Goal: Transaction & Acquisition: Book appointment/travel/reservation

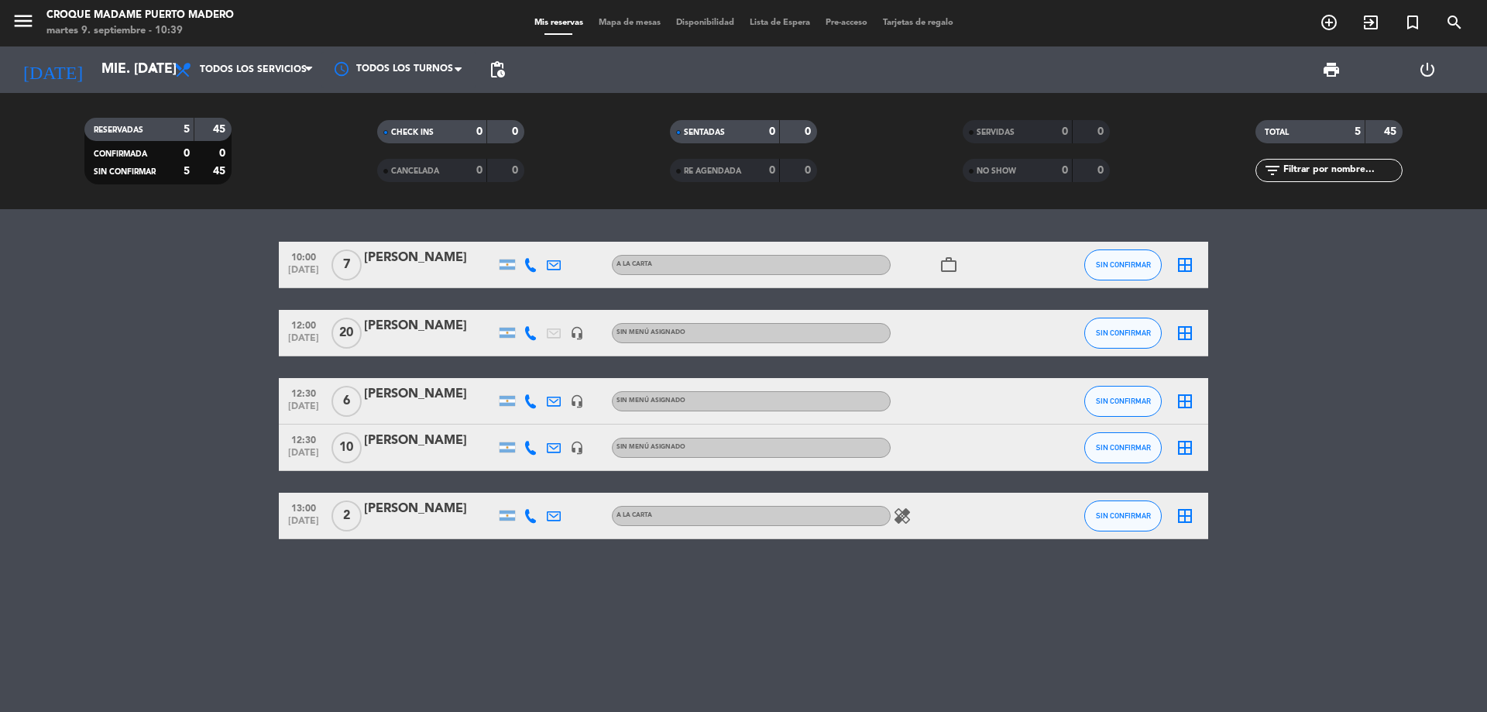
click at [144, 69] on icon "arrow_drop_down" at bounding box center [153, 69] width 19 height 19
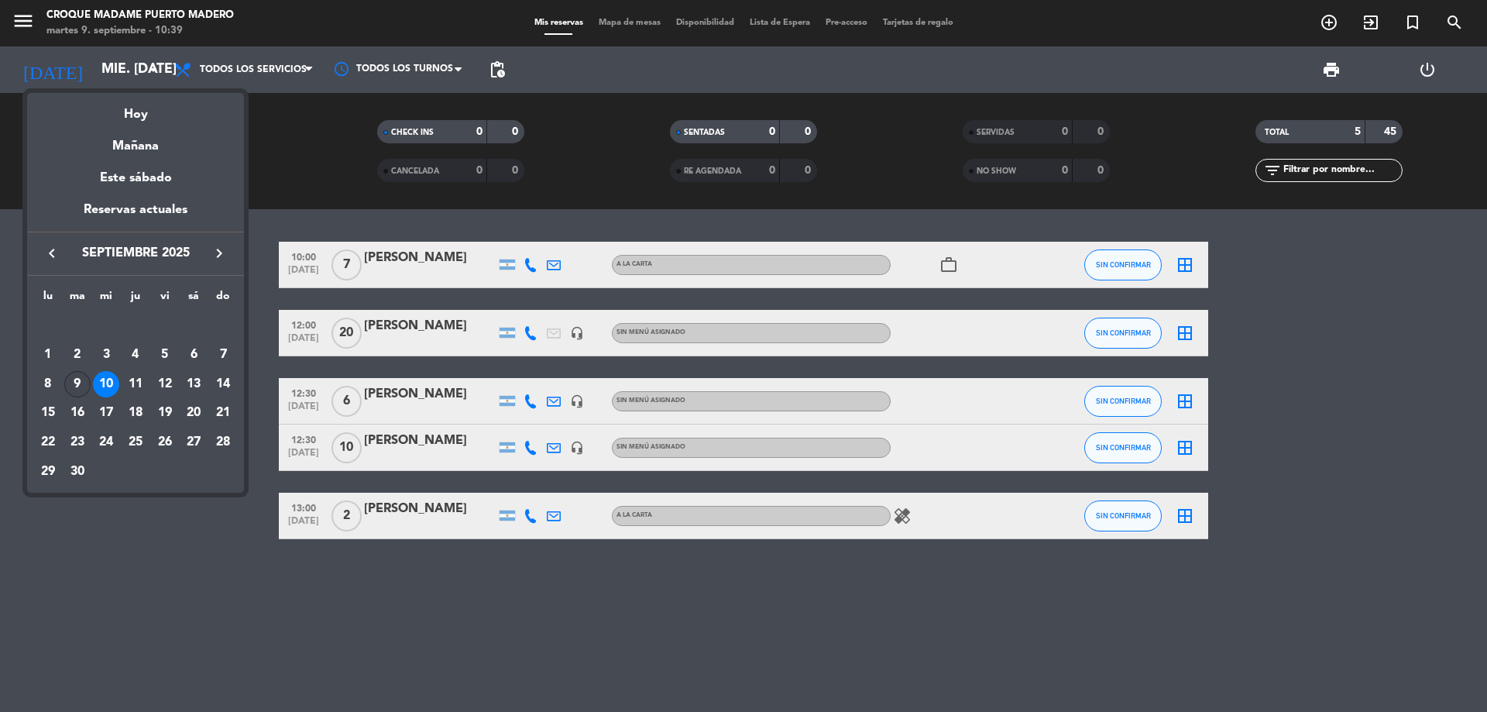
click at [68, 391] on div "9" at bounding box center [77, 384] width 26 height 26
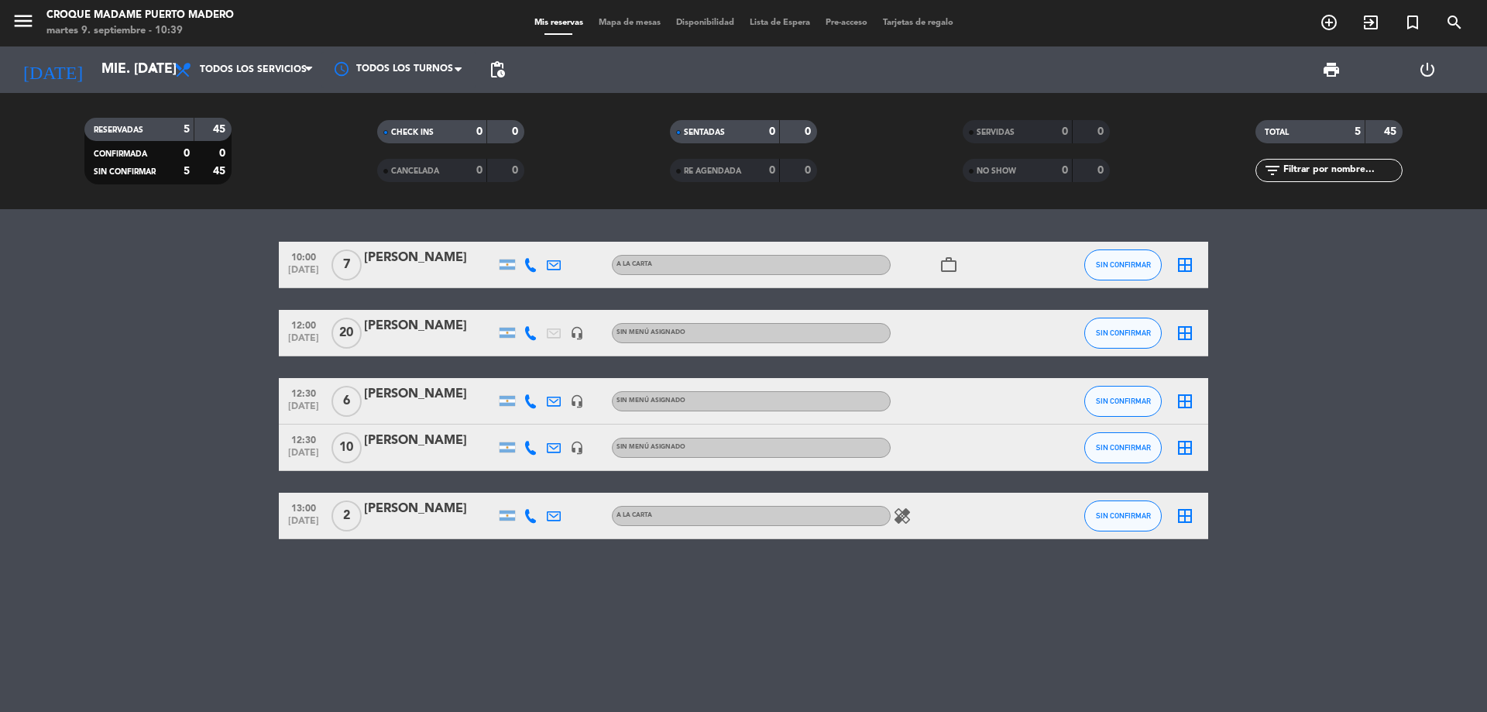
type input "[DATE] sep."
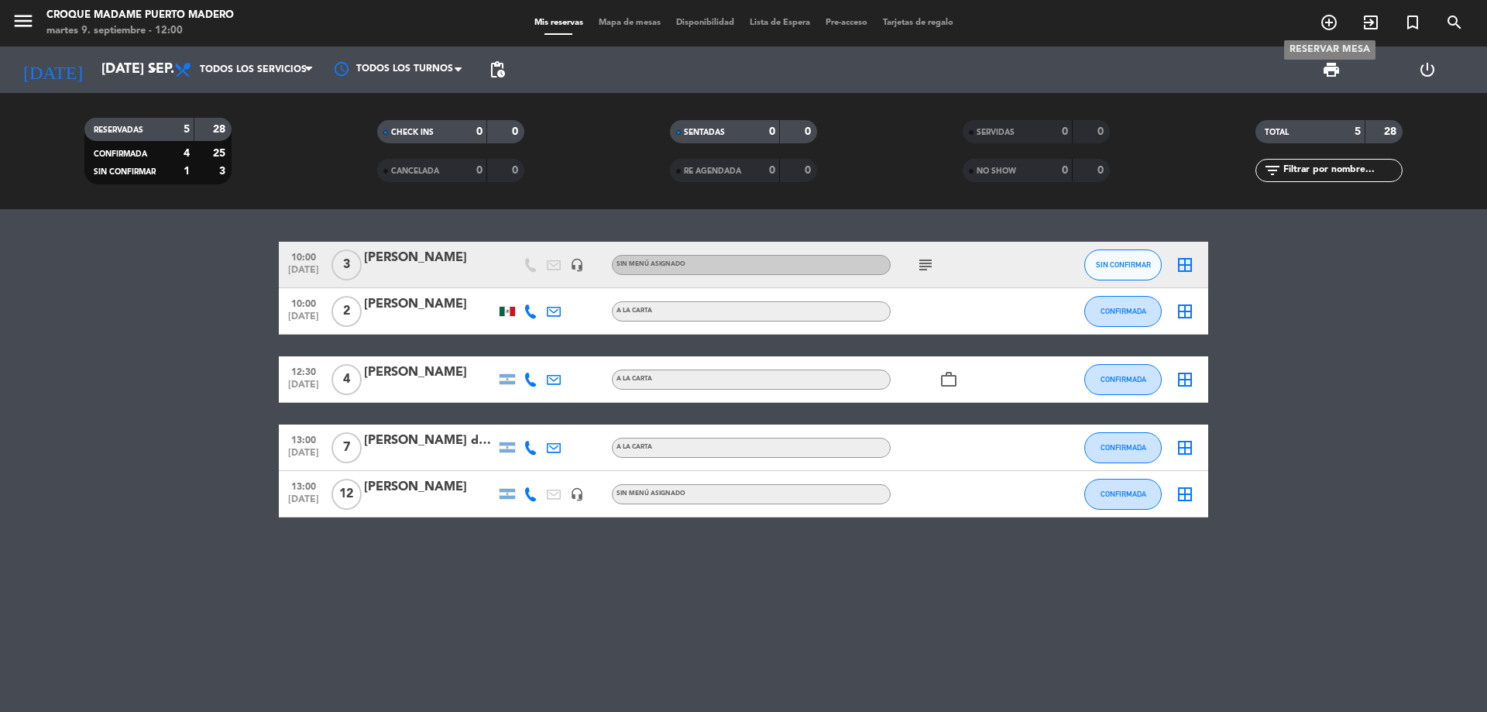
click at [1329, 27] on icon "add_circle_outline" at bounding box center [1328, 22] width 19 height 19
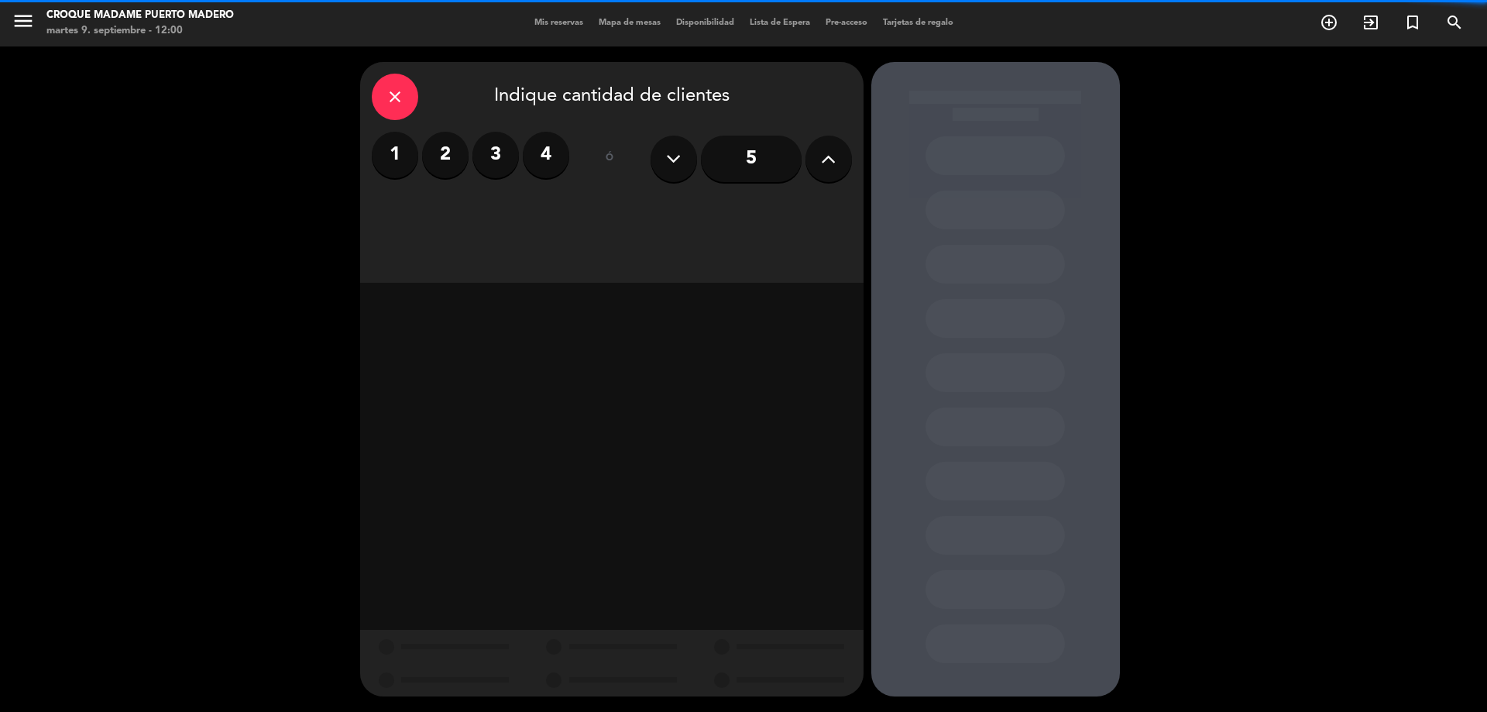
click at [538, 162] on label "4" at bounding box center [546, 155] width 46 height 46
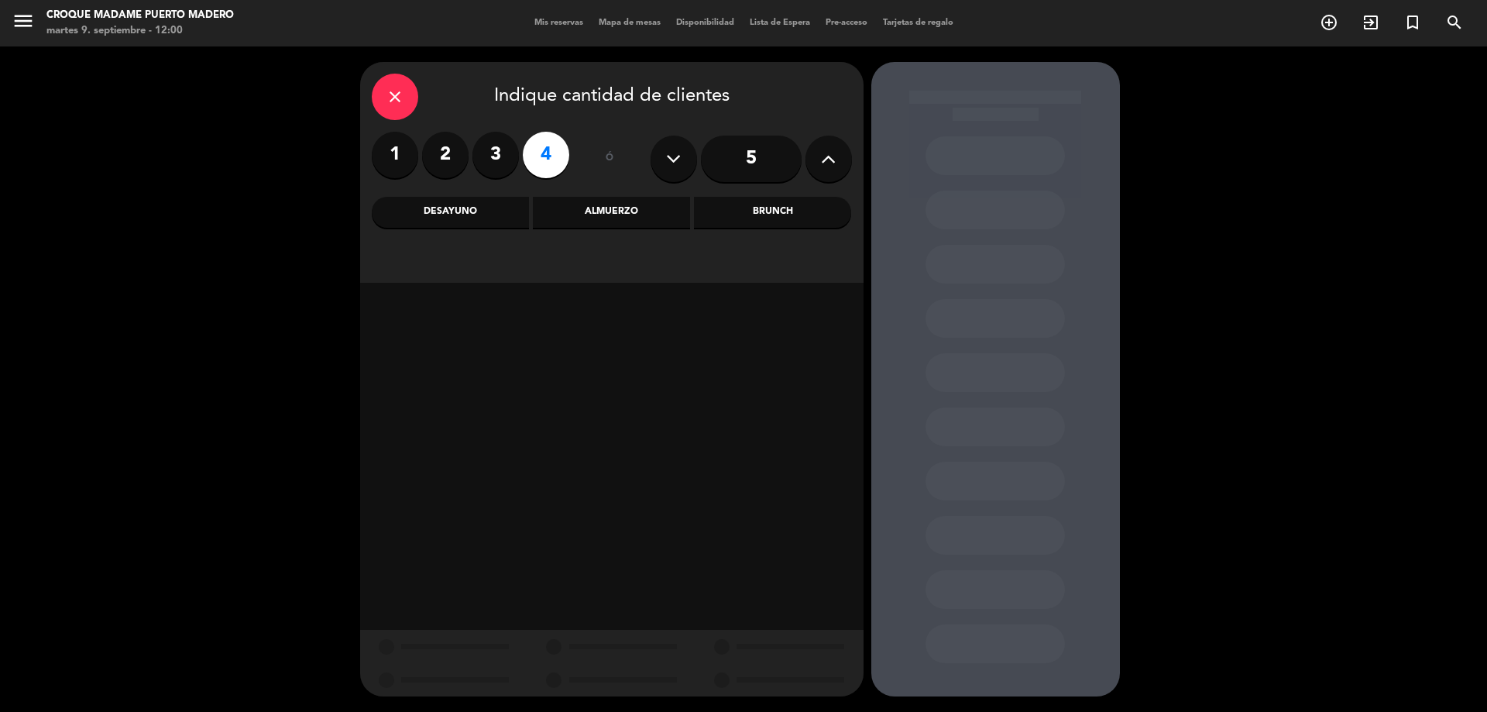
click at [599, 215] on div "Almuerzo" at bounding box center [611, 212] width 157 height 31
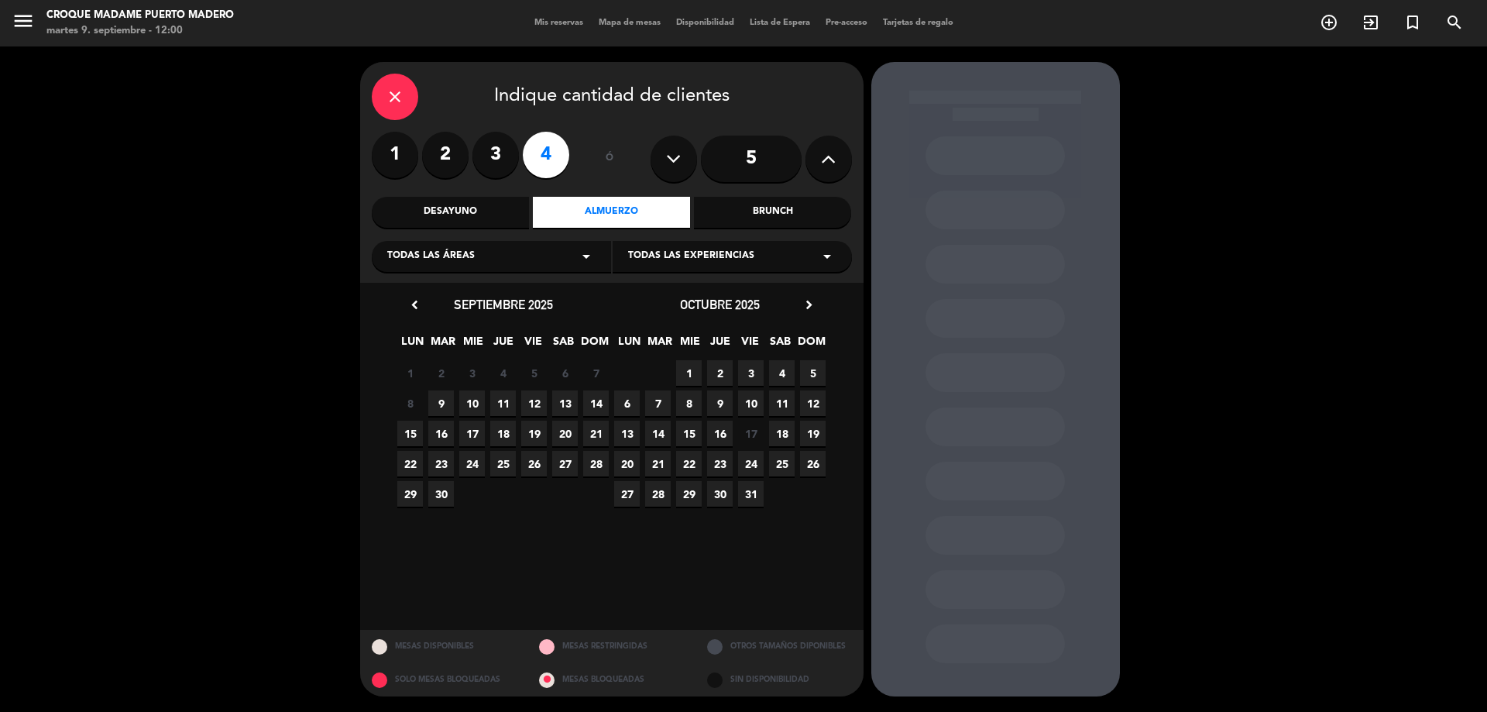
click at [442, 409] on span "9" at bounding box center [441, 403] width 26 height 26
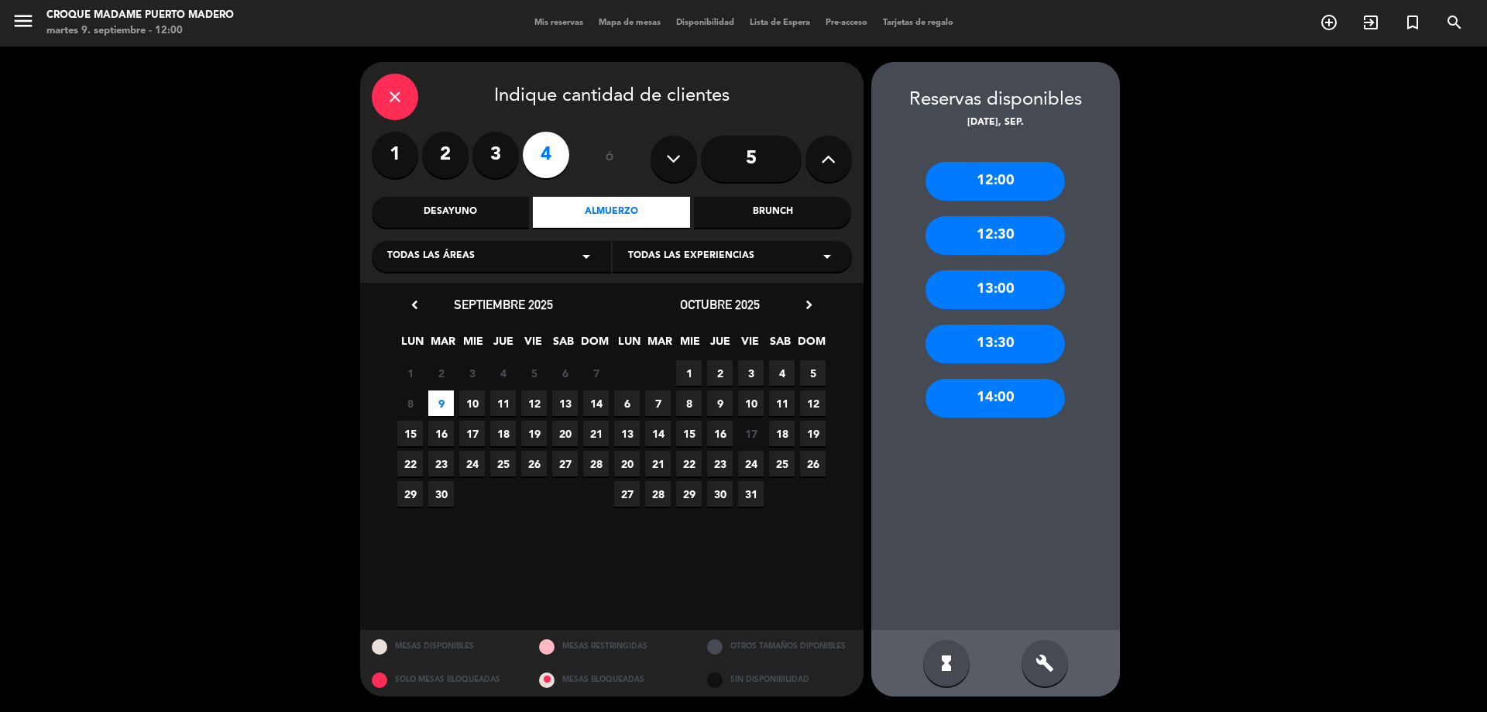
click at [990, 300] on div "13:00" at bounding box center [994, 289] width 139 height 39
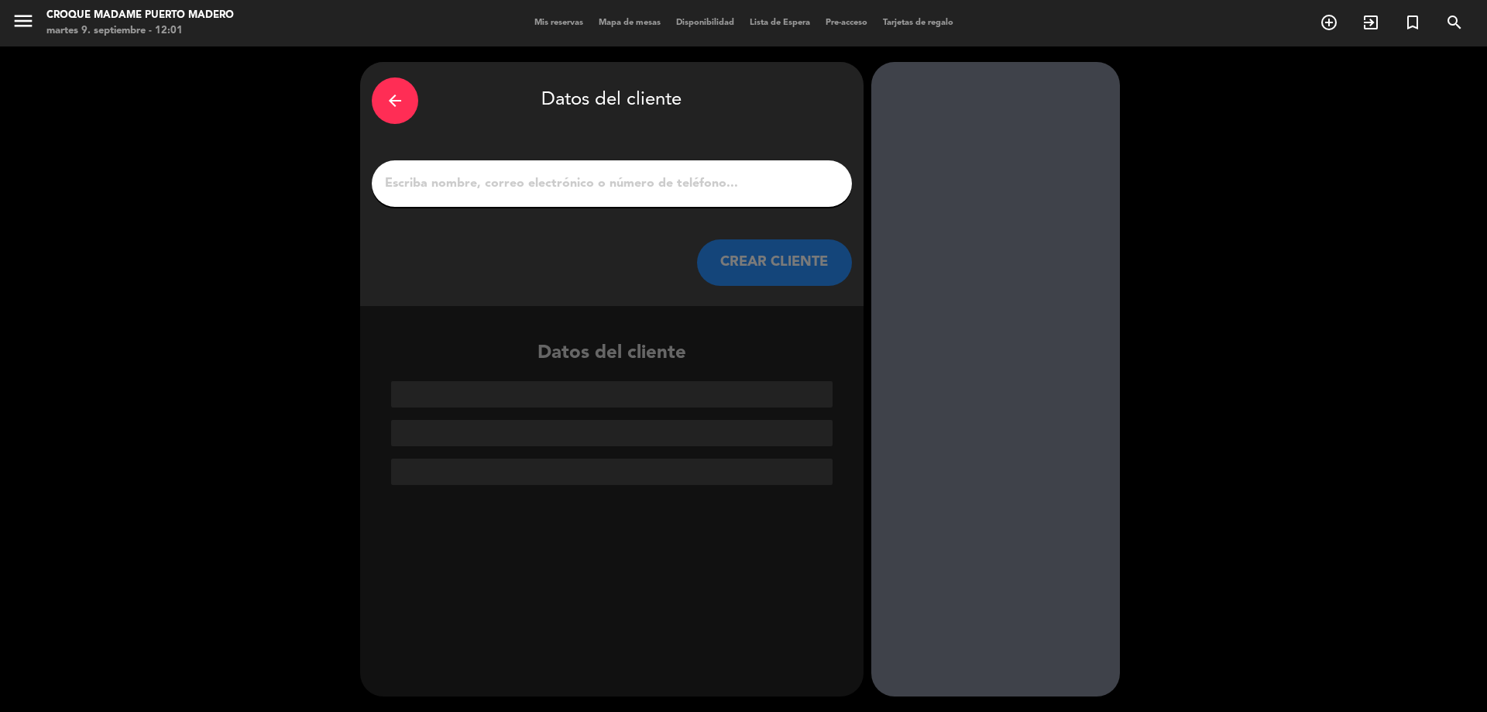
click at [434, 190] on input "1" at bounding box center [611, 184] width 457 height 22
paste input "[PERSON_NAME]"
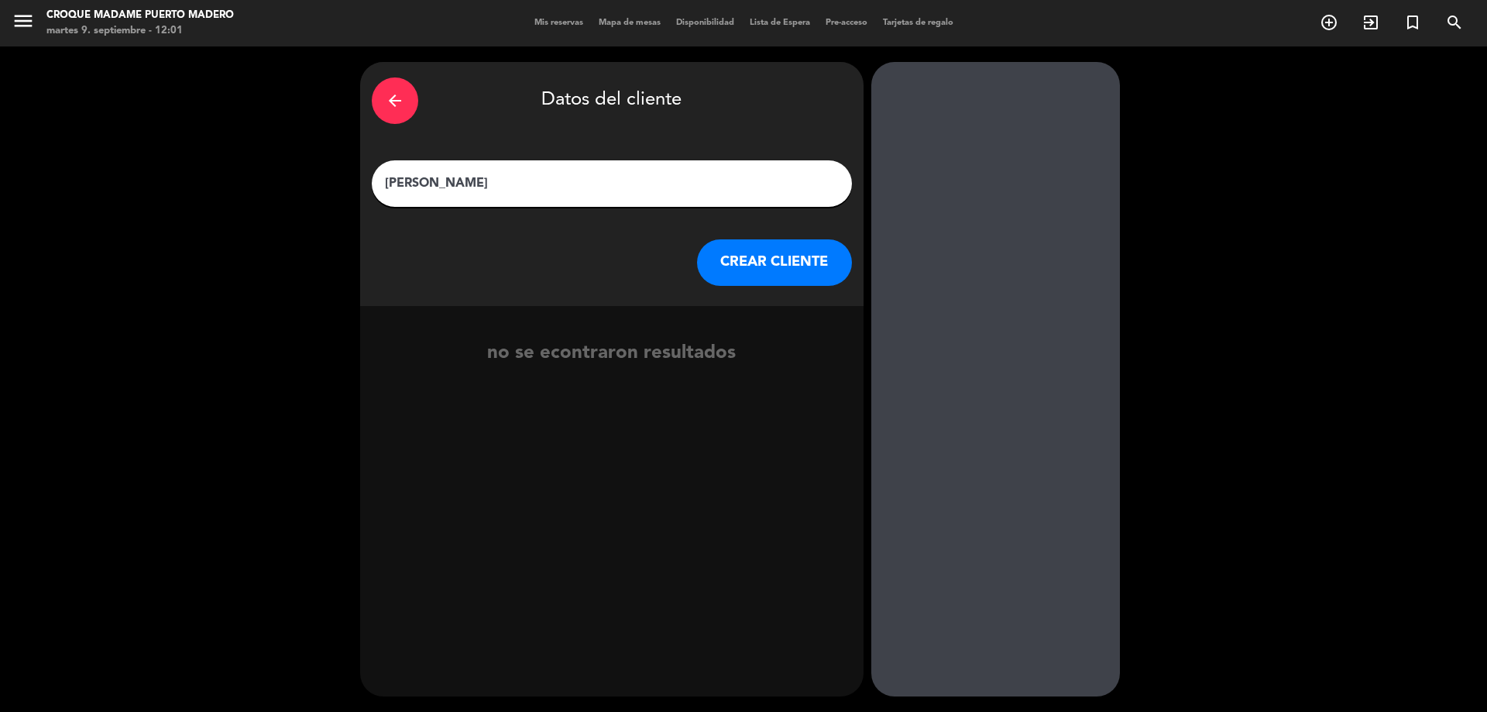
type input "[PERSON_NAME]"
click at [731, 260] on button "CREAR CLIENTE" at bounding box center [774, 262] width 155 height 46
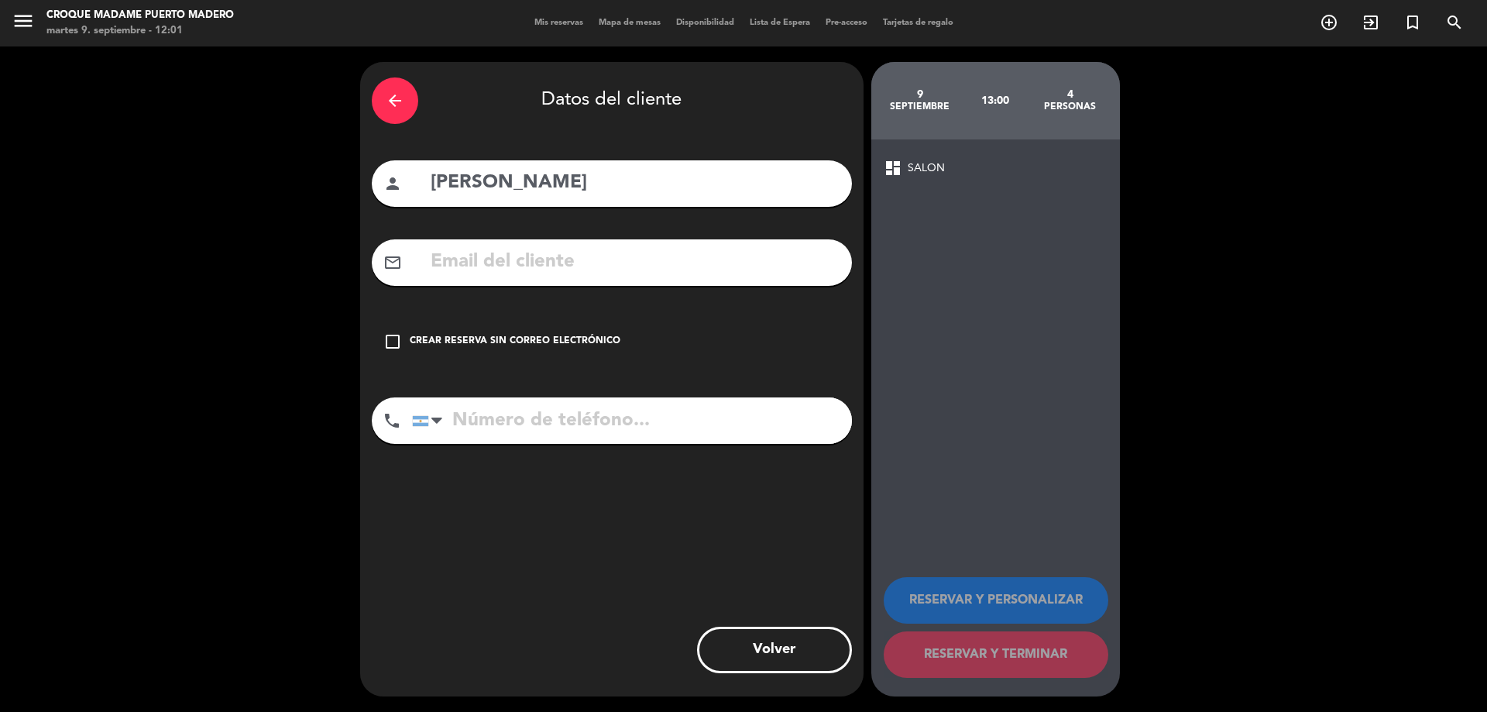
click at [451, 273] on input "text" at bounding box center [634, 262] width 411 height 32
paste input "[PERSON_NAME][EMAIL_ADDRESS][PERSON_NAME][PERSON_NAME][DOMAIN_NAME]"
type input "[PERSON_NAME][EMAIL_ADDRESS][PERSON_NAME][PERSON_NAME][DOMAIN_NAME]"
click at [623, 416] on input "tel" at bounding box center [632, 420] width 440 height 46
paste input "1152541641"
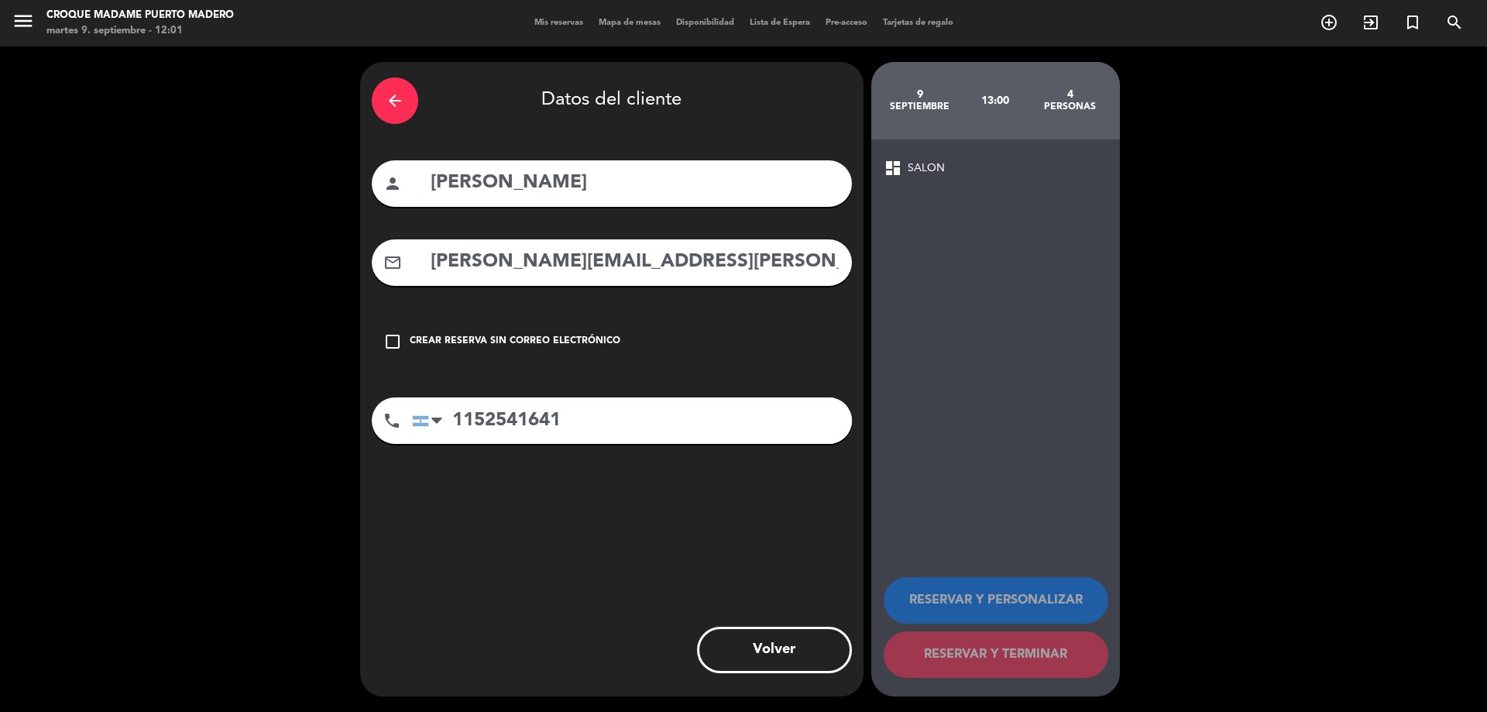
type input "1152541641"
click at [744, 548] on div "arrow_back Datos del cliente person [PERSON_NAME] mail_outline [PERSON_NAME][EM…" at bounding box center [611, 379] width 503 height 634
click at [592, 429] on input "1152541641" at bounding box center [632, 420] width 440 height 46
click at [391, 342] on icon "check_box_outline_blank" at bounding box center [392, 341] width 19 height 19
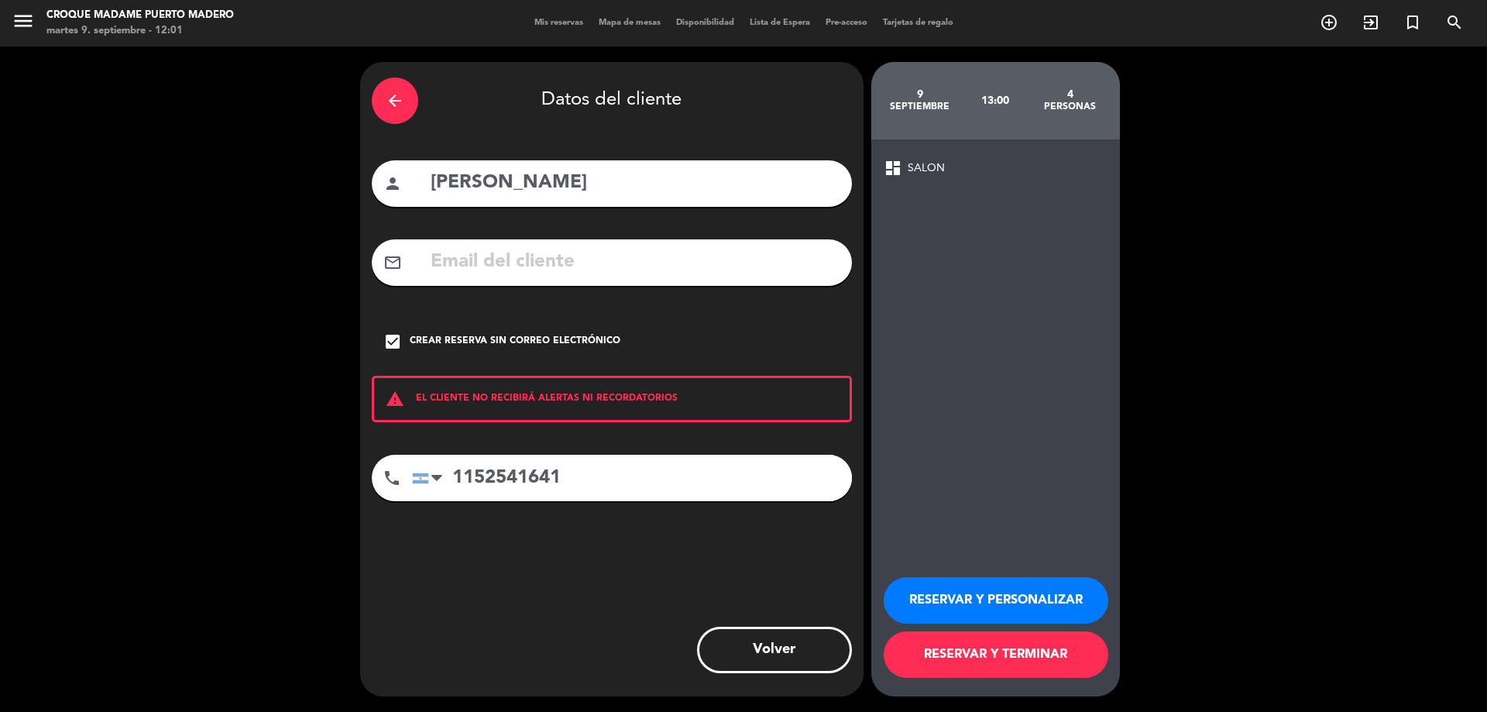
click at [395, 345] on icon "check_box" at bounding box center [392, 341] width 19 height 19
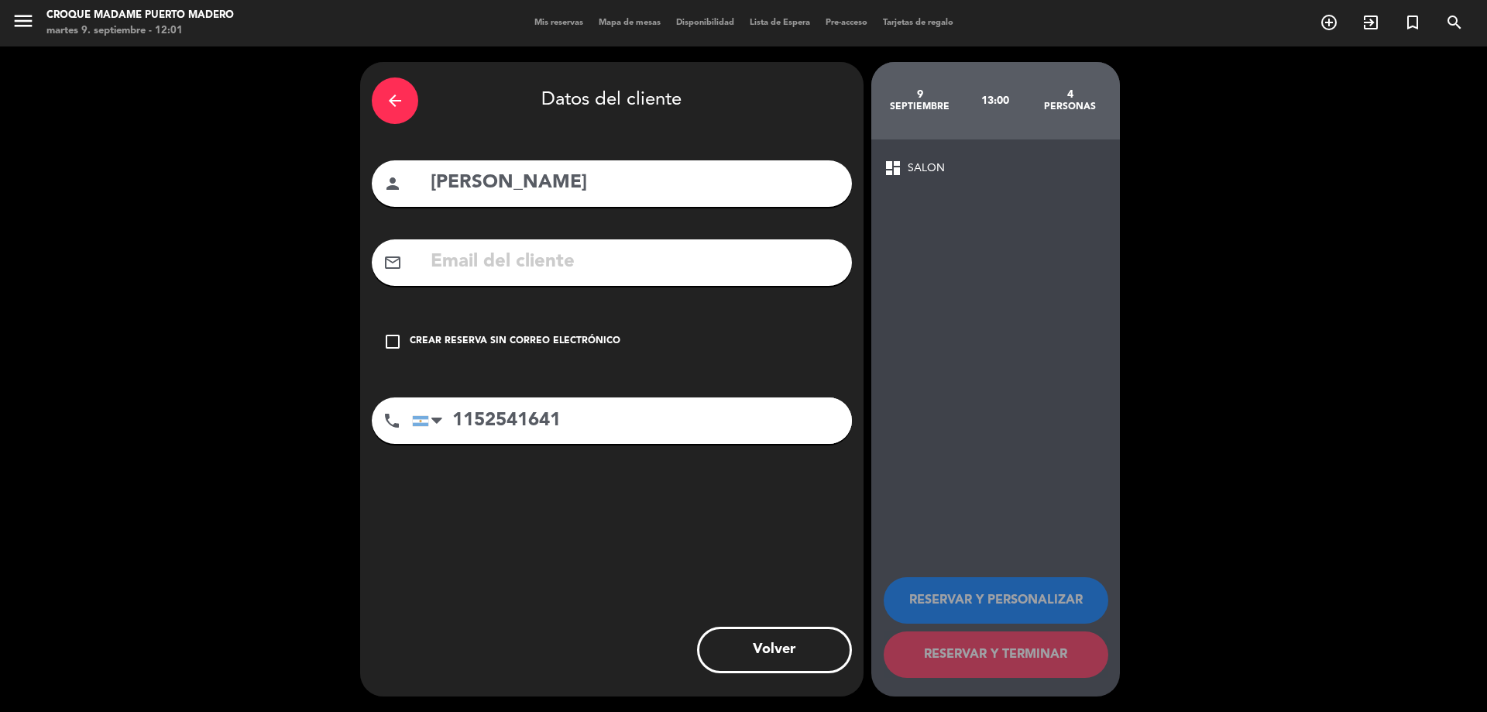
click at [456, 270] on input "text" at bounding box center [634, 262] width 411 height 32
paste input "[PERSON_NAME][EMAIL_ADDRESS][PERSON_NAME][PERSON_NAME][DOMAIN_NAME]"
type input "[PERSON_NAME][EMAIL_ADDRESS][PERSON_NAME][PERSON_NAME][DOMAIN_NAME]"
click at [576, 428] on input "1152541641" at bounding box center [632, 420] width 440 height 46
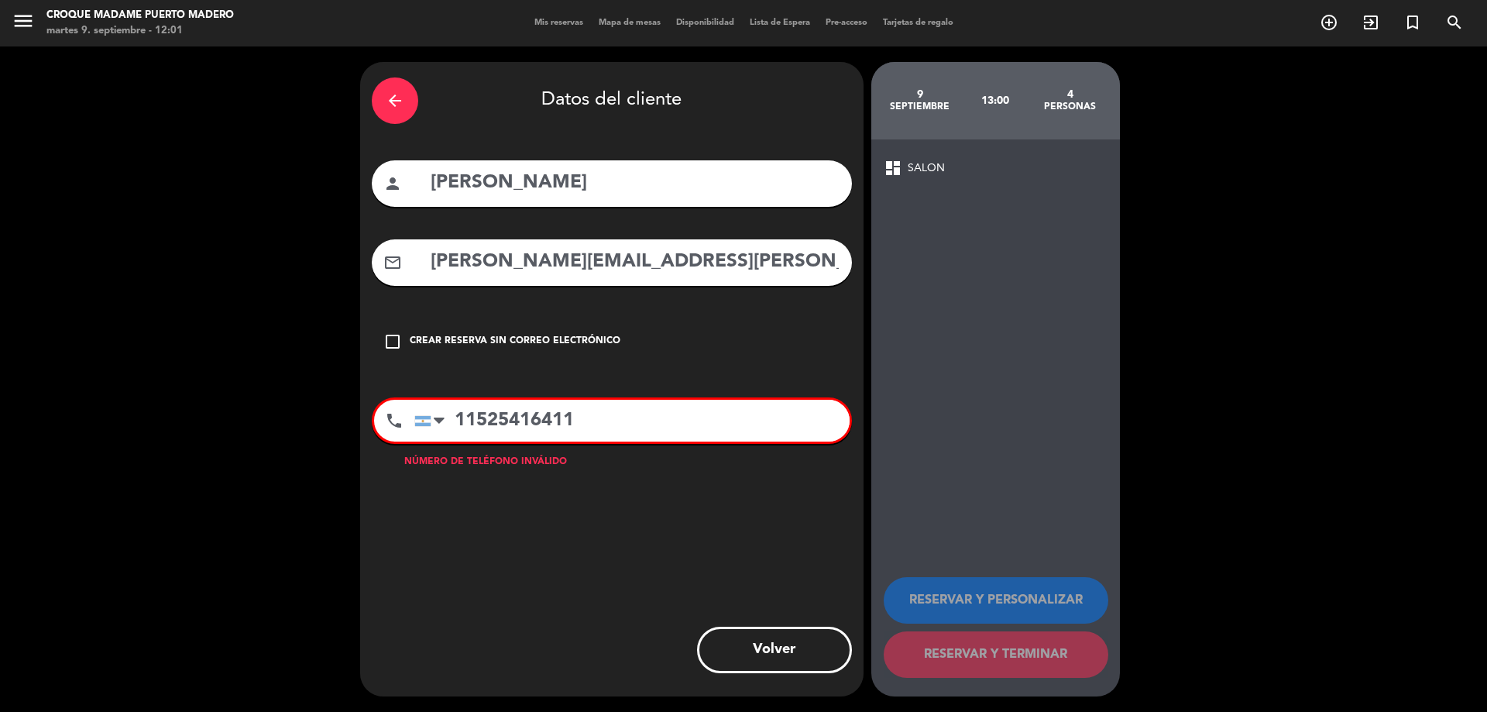
type input "1152541641"
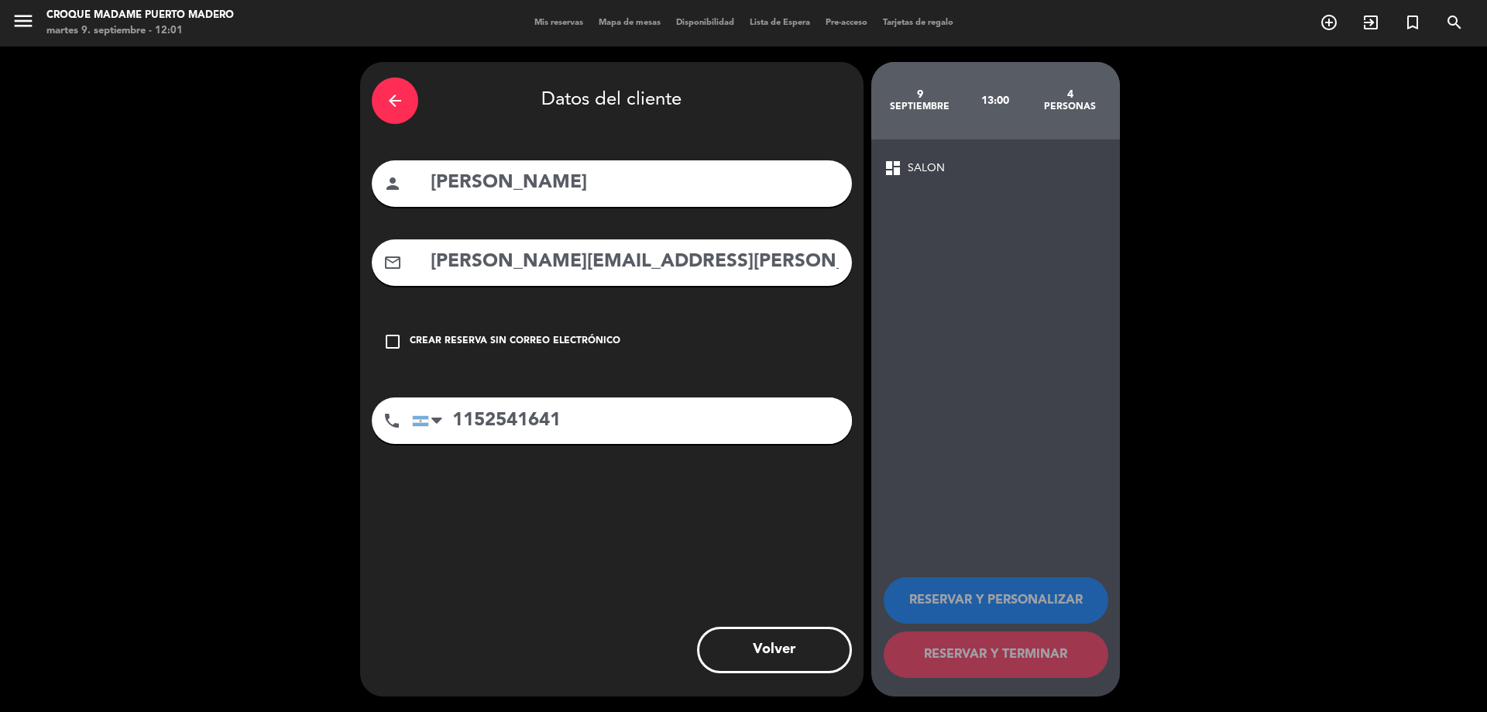
click at [433, 255] on input "[PERSON_NAME][EMAIL_ADDRESS][PERSON_NAME][PERSON_NAME][DOMAIN_NAME]" at bounding box center [634, 262] width 411 height 32
drag, startPoint x: 448, startPoint y: 266, endPoint x: 429, endPoint y: 271, distance: 19.9
click at [429, 271] on input "[PERSON_NAME][EMAIL_ADDRESS][PERSON_NAME][PERSON_NAME][DOMAIN_NAME]" at bounding box center [634, 262] width 411 height 32
type input "[PERSON_NAME][EMAIL_ADDRESS][PERSON_NAME][PERSON_NAME][DOMAIN_NAME]"
click at [755, 444] on div "phone [GEOGRAPHIC_DATA] +1 [GEOGRAPHIC_DATA] +44 [GEOGRAPHIC_DATA] ([GEOGRAPHIC…" at bounding box center [612, 425] width 480 height 57
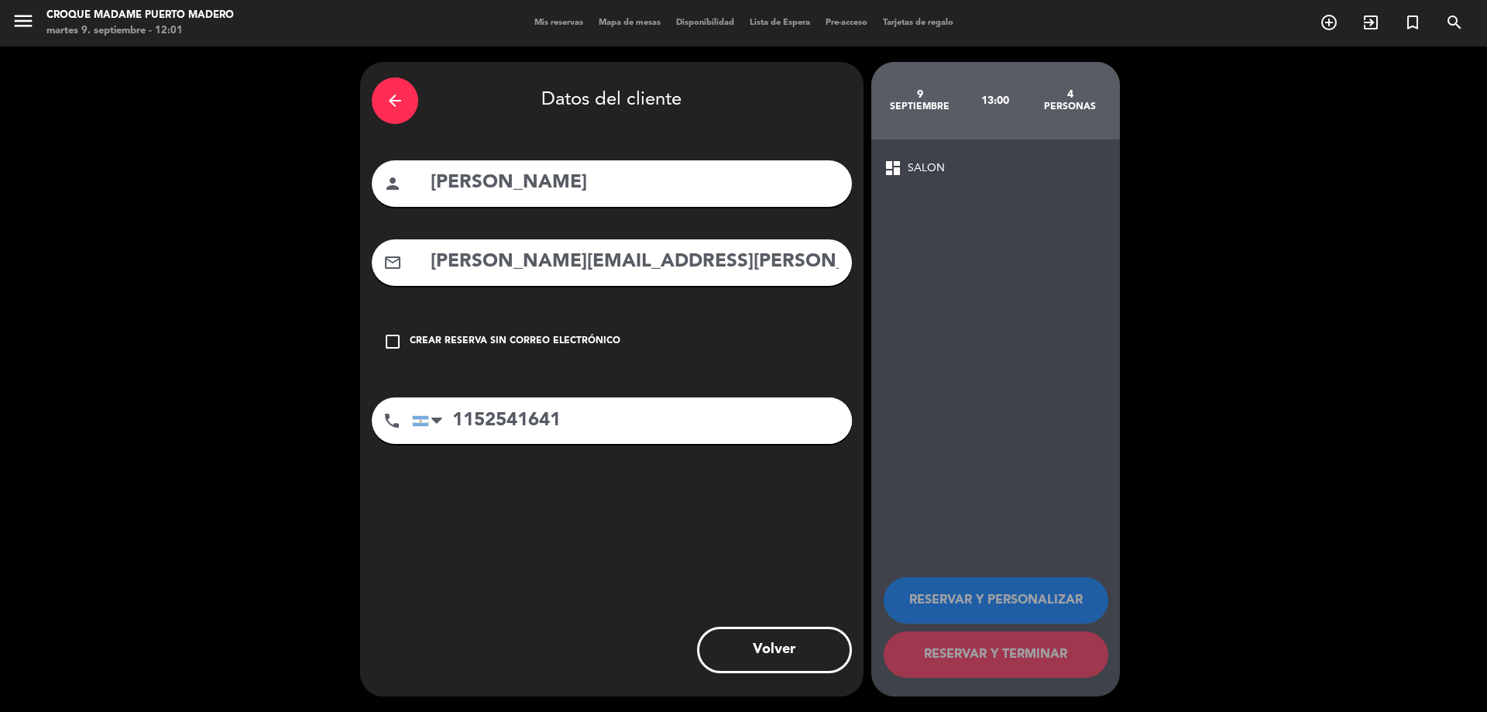
drag, startPoint x: 544, startPoint y: 437, endPoint x: 633, endPoint y: 434, distance: 89.1
click at [615, 437] on input "1152541641" at bounding box center [632, 420] width 440 height 46
click at [639, 436] on input "1152541641" at bounding box center [632, 420] width 440 height 46
drag, startPoint x: 591, startPoint y: 422, endPoint x: 454, endPoint y: 407, distance: 137.8
click at [454, 407] on input "1152541641" at bounding box center [632, 420] width 440 height 46
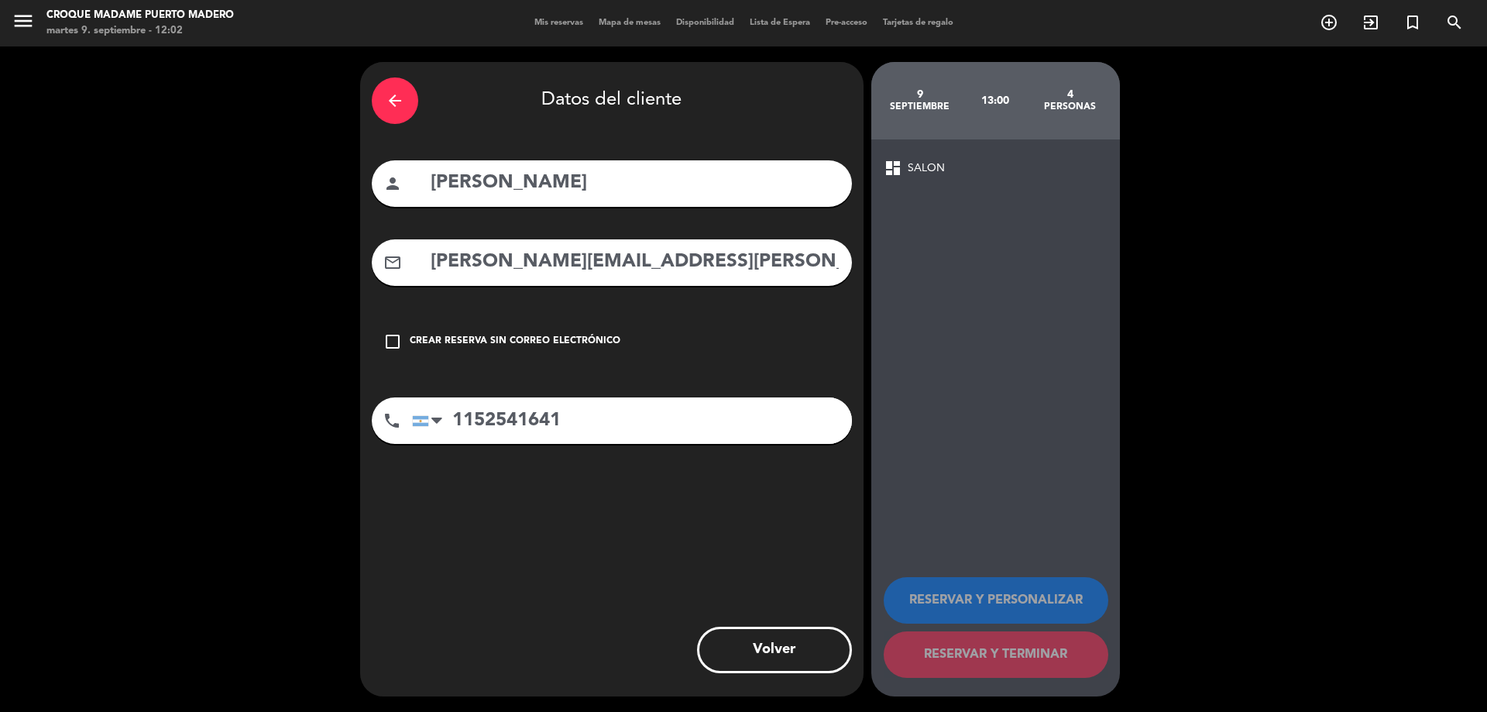
type input "1152541641"
click at [395, 87] on div "arrow_back" at bounding box center [395, 100] width 46 height 46
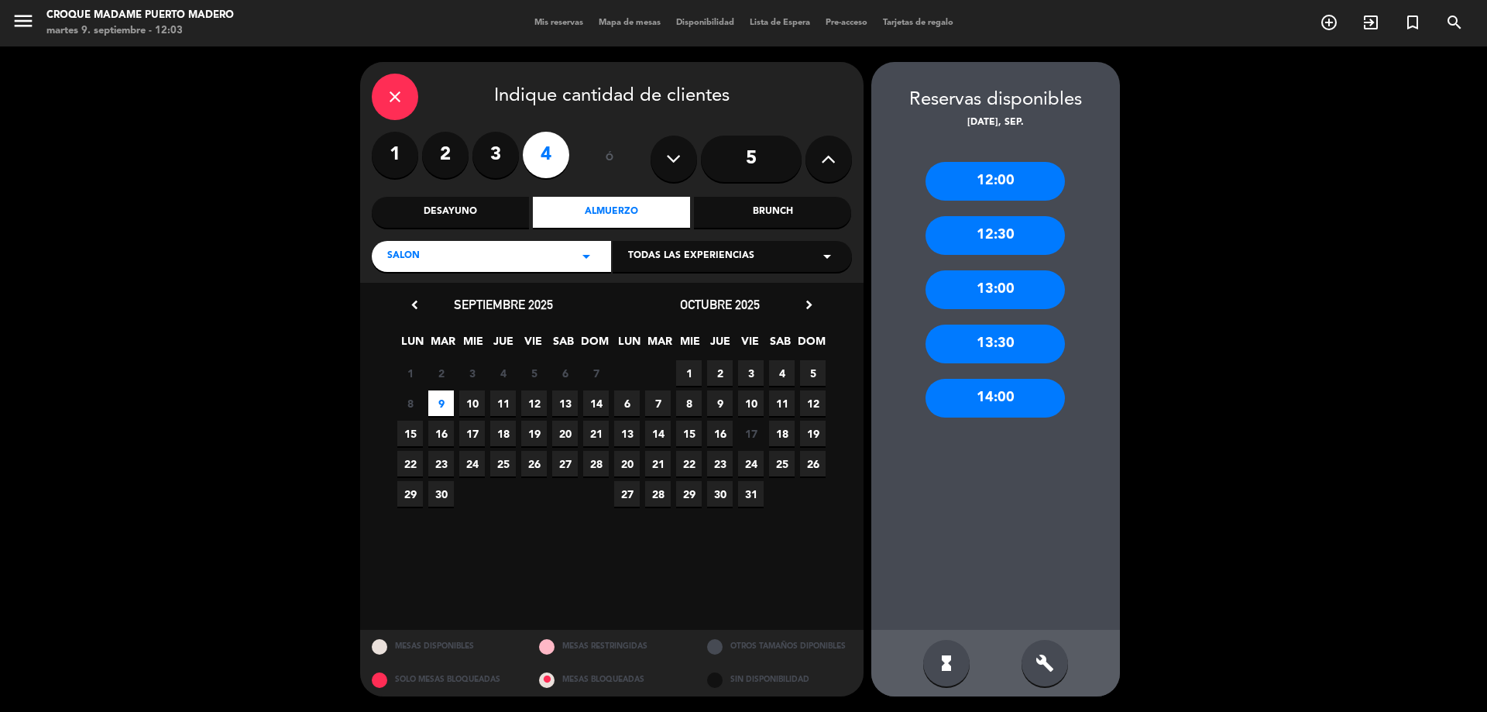
click at [406, 97] on div "close" at bounding box center [395, 97] width 46 height 46
